Goal: Obtain resource: Obtain resource

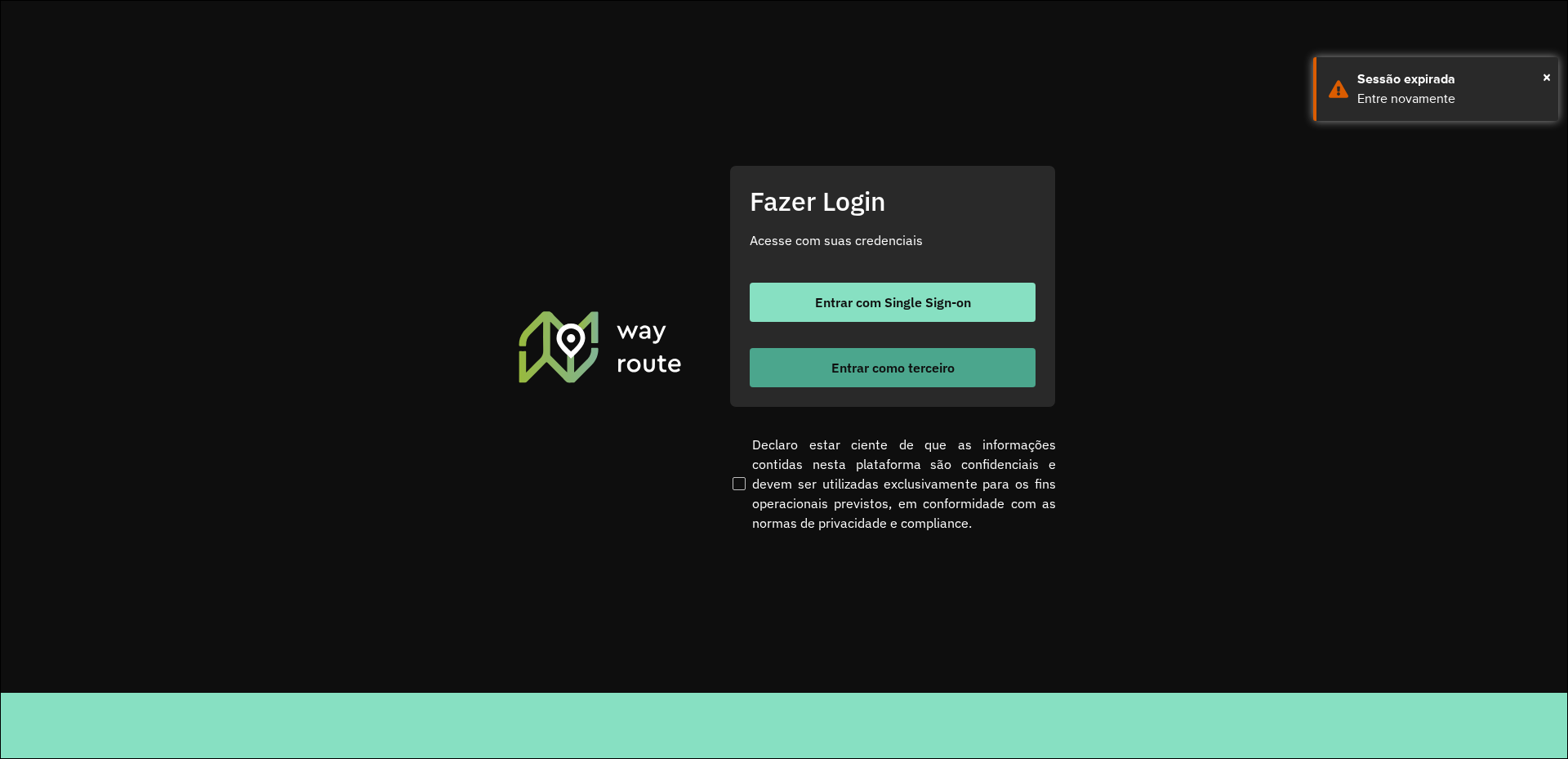
click at [913, 363] on span "Entrar como terceiro" at bounding box center [893, 367] width 123 height 13
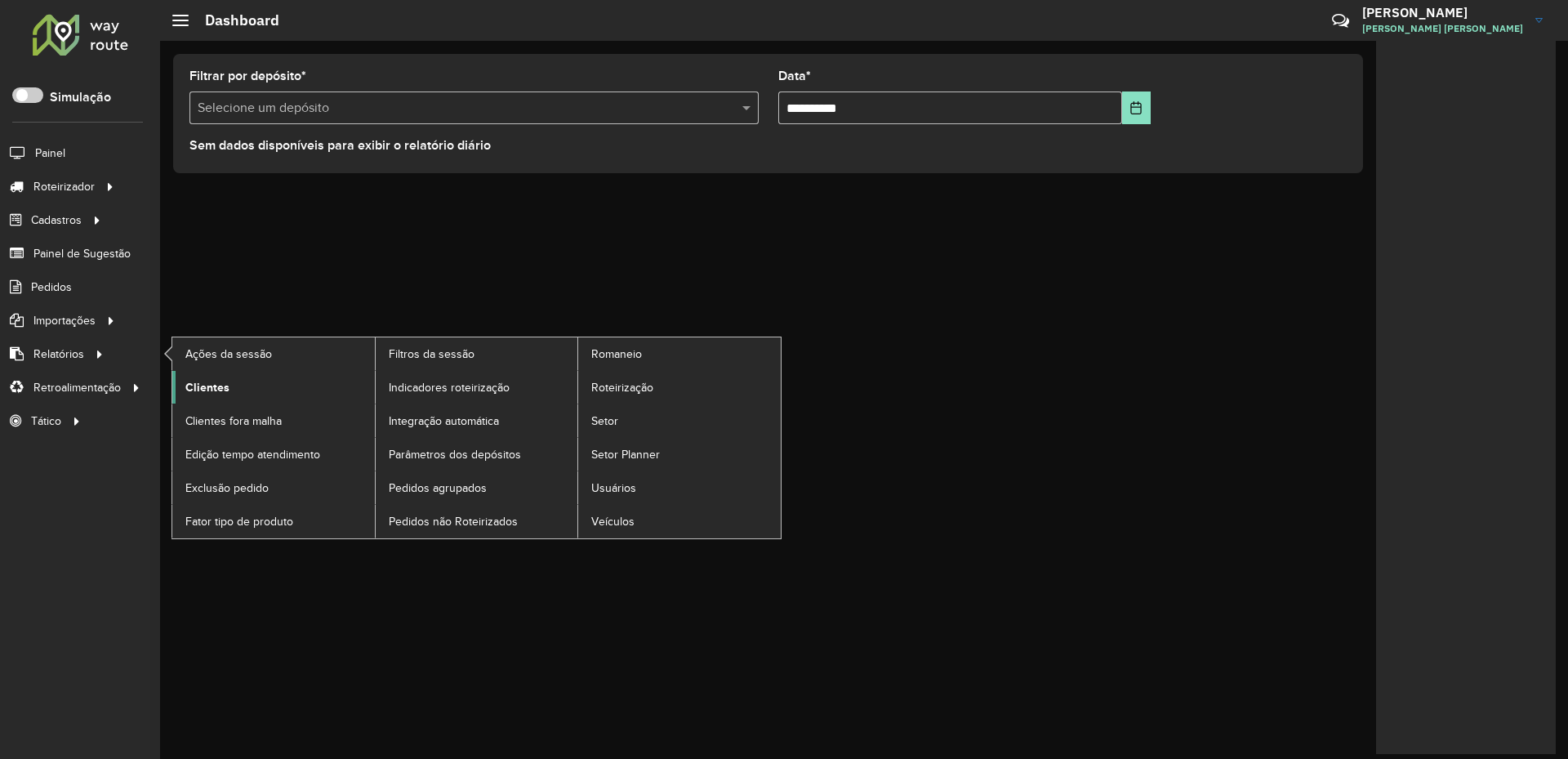
drag, startPoint x: 194, startPoint y: 387, endPoint x: 214, endPoint y: 391, distance: 20.4
click at [194, 387] on span "Clientes" at bounding box center [208, 388] width 44 height 17
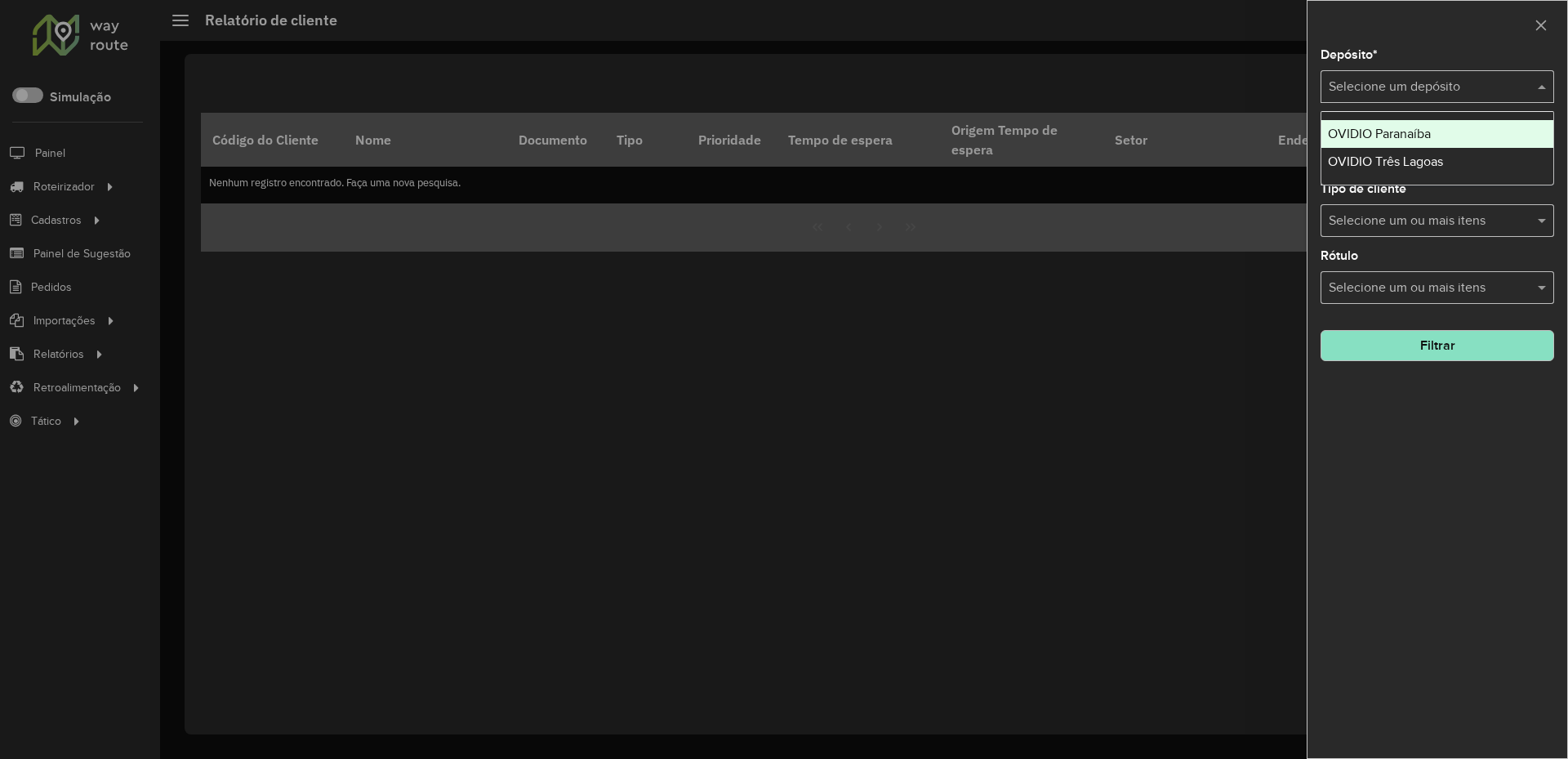
click at [1378, 100] on div "Selecione um depósito" at bounding box center [1437, 86] width 233 height 32
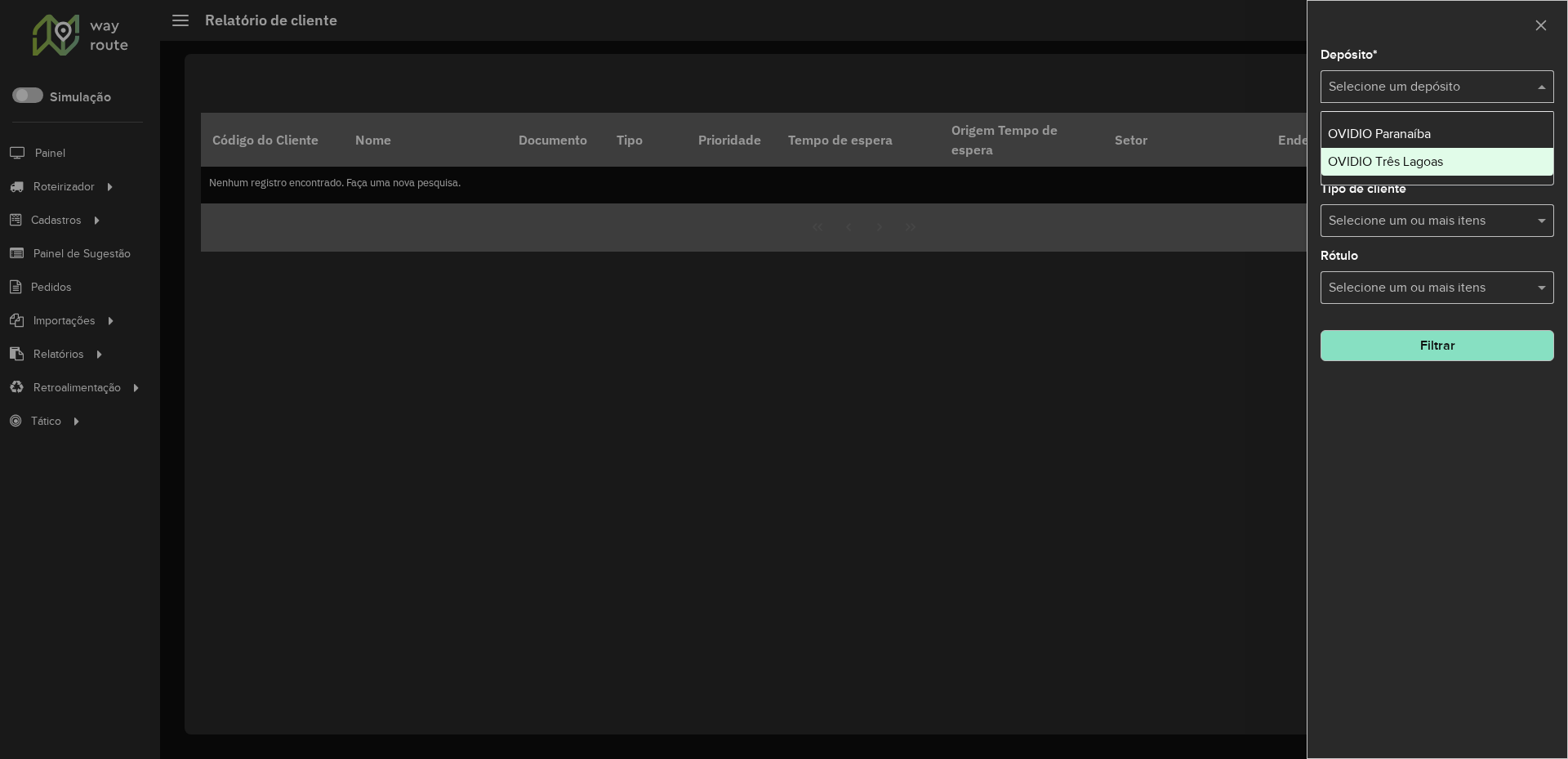
click at [1382, 165] on span "OVIDIO Três Lagoas" at bounding box center [1385, 162] width 115 height 14
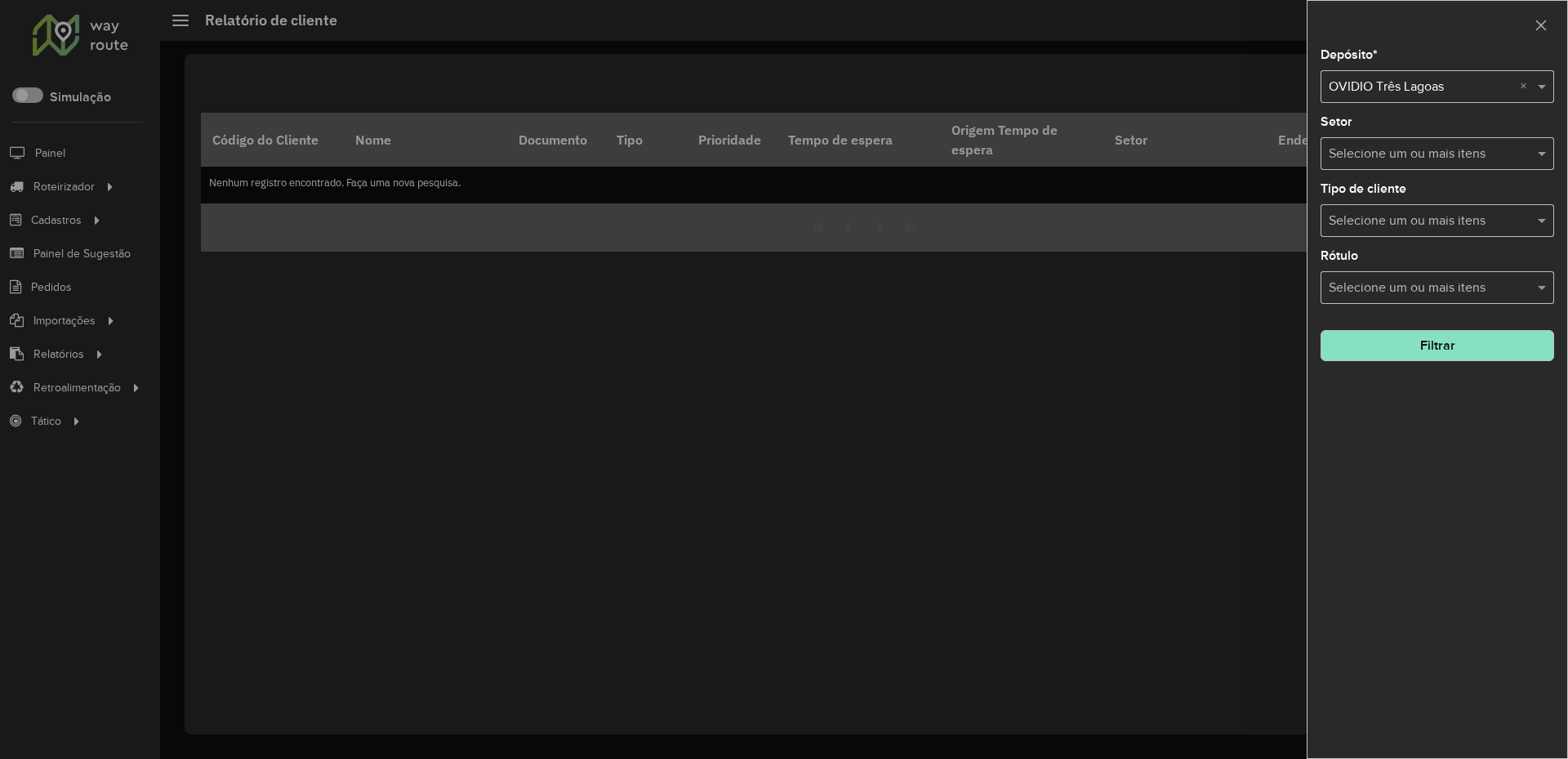
click at [1431, 344] on button "Filtrar" at bounding box center [1437, 345] width 233 height 31
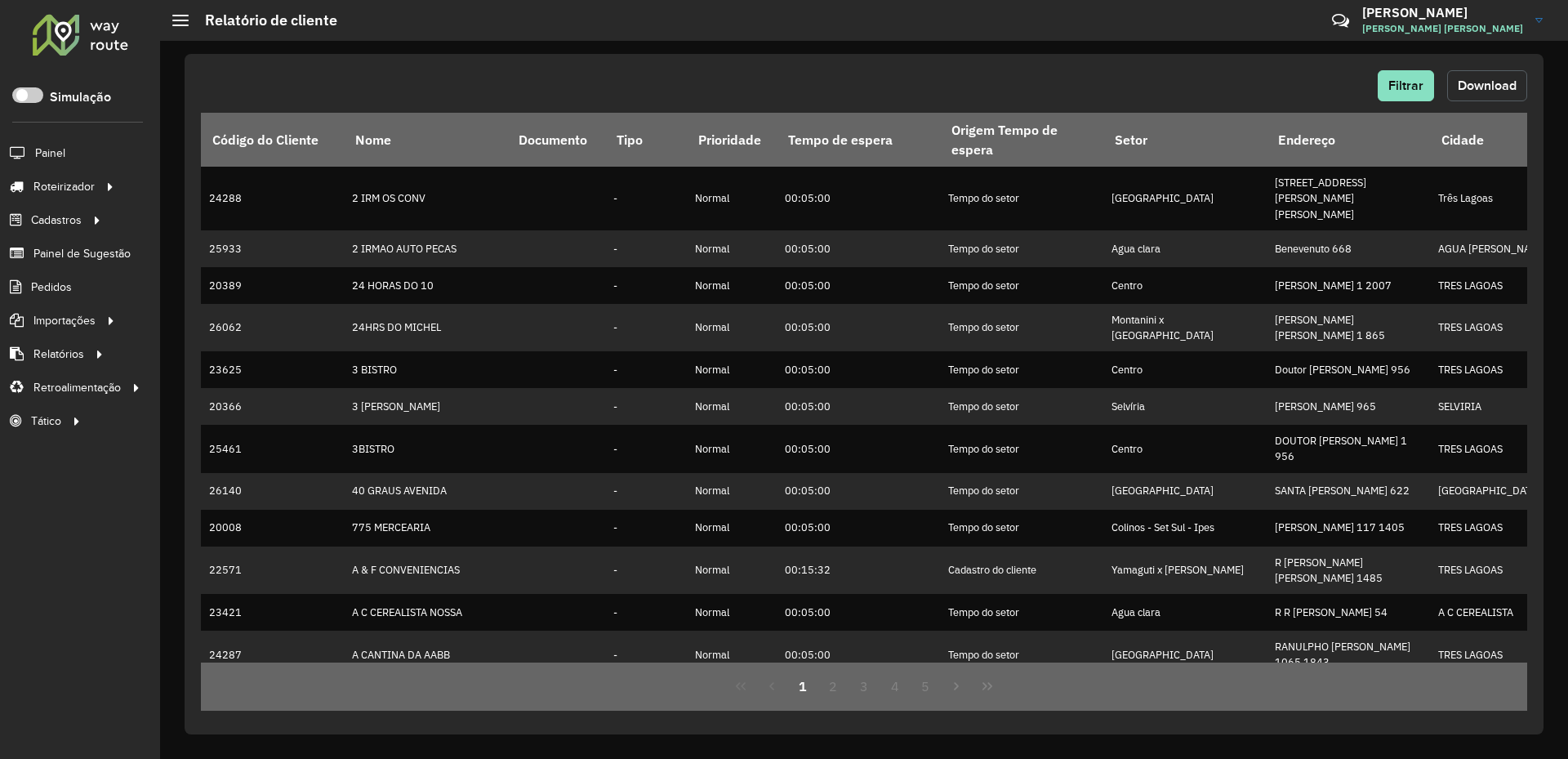
click at [1460, 83] on span "Download" at bounding box center [1487, 85] width 59 height 14
drag, startPoint x: 937, startPoint y: 29, endPoint x: 895, endPoint y: 28, distance: 42.0
click at [937, 29] on hb-header "Relatório de cliente Críticas? Dúvidas? Elogios? Sugestões? Entre em contato co…" at bounding box center [864, 21] width 1408 height 41
